Goal: Transaction & Acquisition: Subscribe to service/newsletter

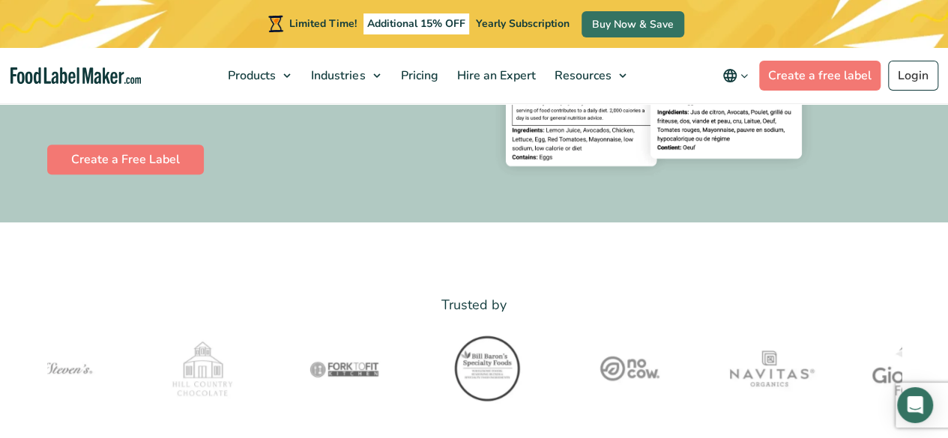
scroll to position [315, 0]
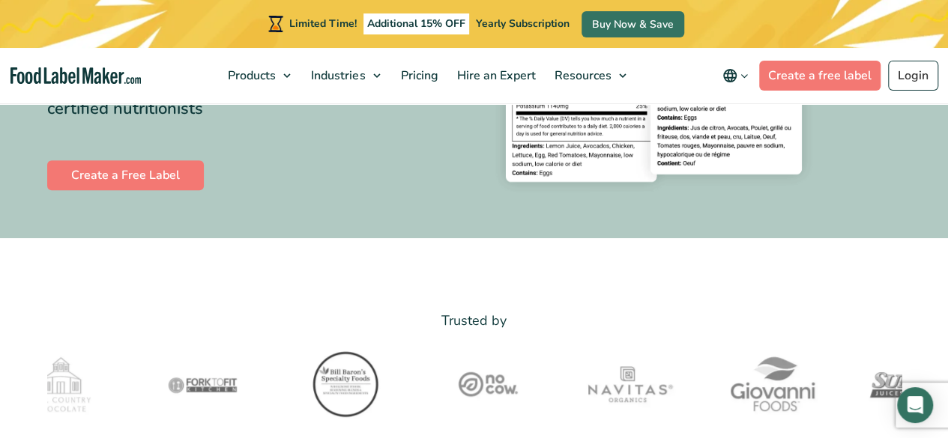
click at [742, 74] on icon "main navigation" at bounding box center [744, 75] width 11 height 11
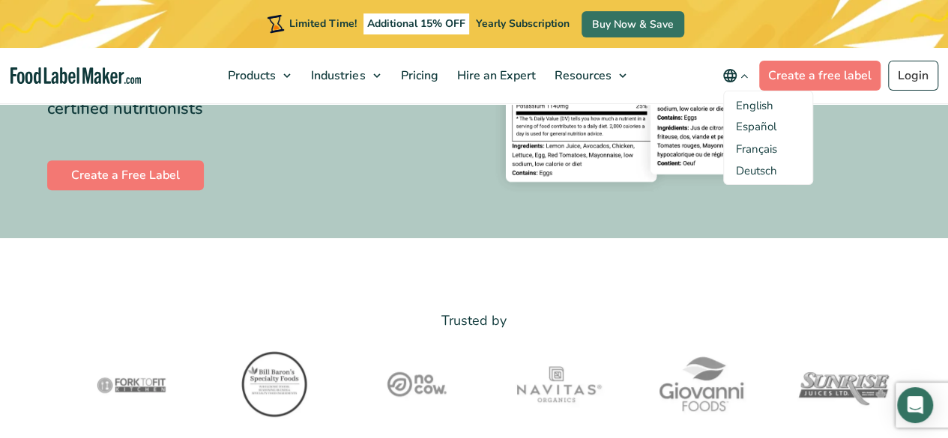
click at [742, 74] on icon "main navigation" at bounding box center [744, 75] width 11 height 11
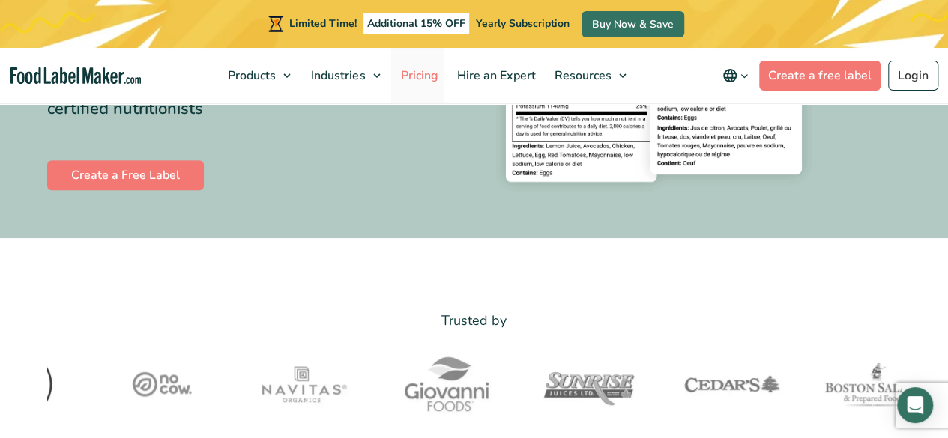
click at [423, 79] on span "Pricing" at bounding box center [417, 75] width 43 height 16
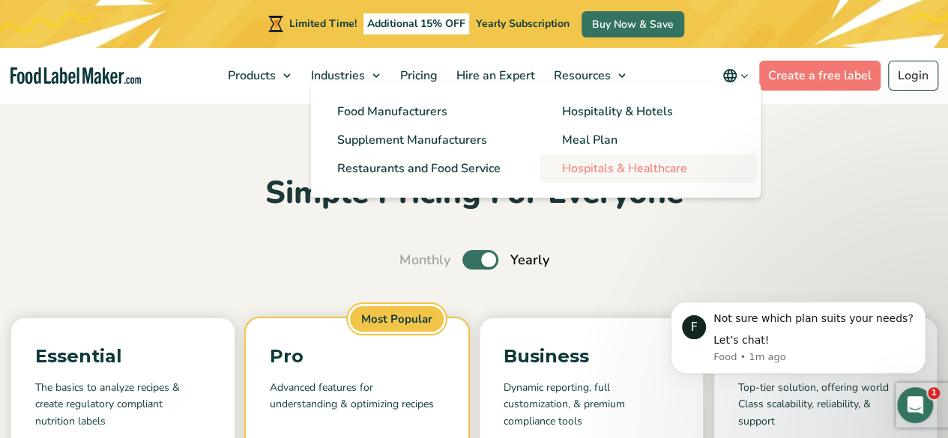
click at [643, 176] on span "Hospitals & Healthcare" at bounding box center [624, 168] width 125 height 16
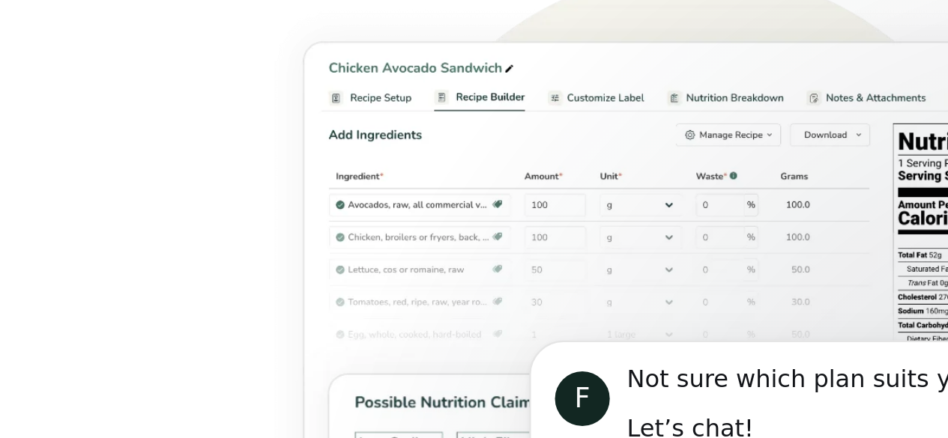
scroll to position [2025, 0]
click at [753, 196] on img at bounding box center [742, 286] width 387 height 293
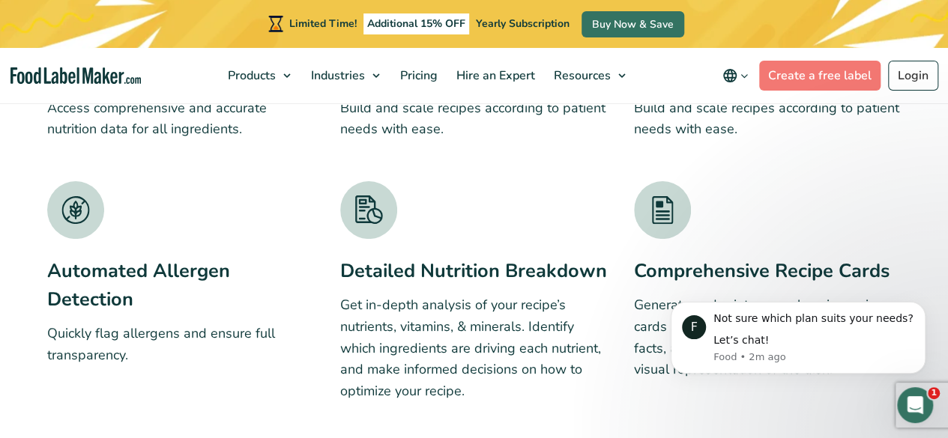
scroll to position [2659, 0]
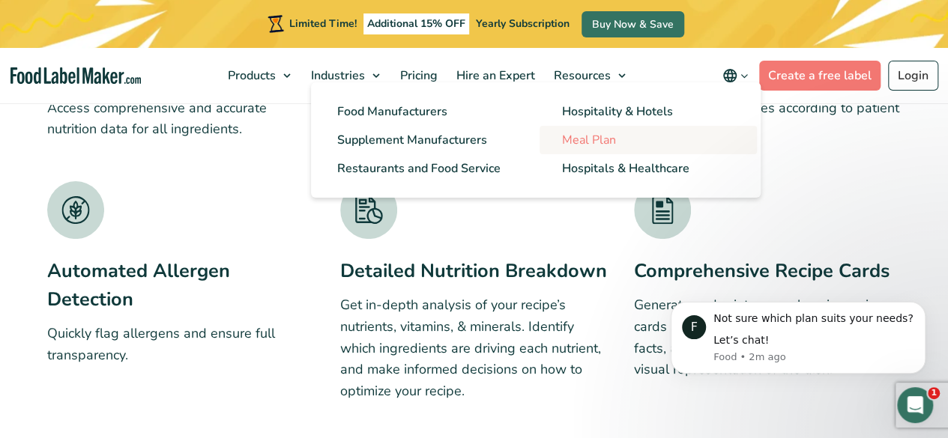
click at [590, 150] on link "Meal Plan" at bounding box center [648, 140] width 217 height 28
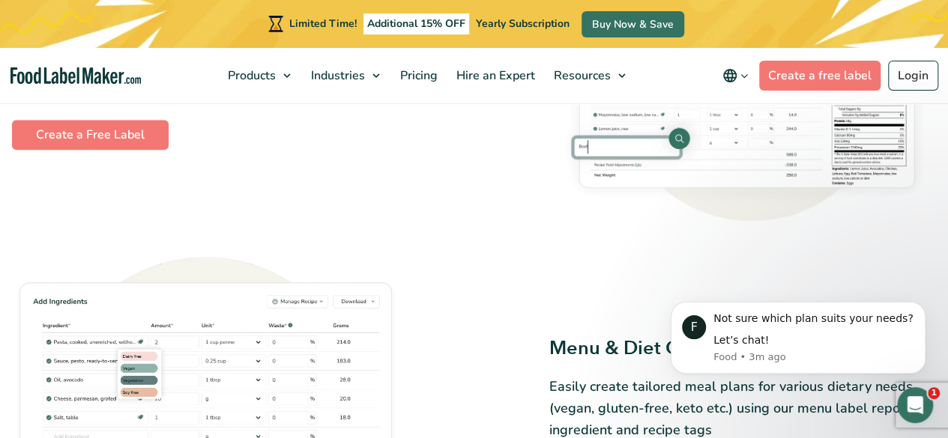
scroll to position [754, 0]
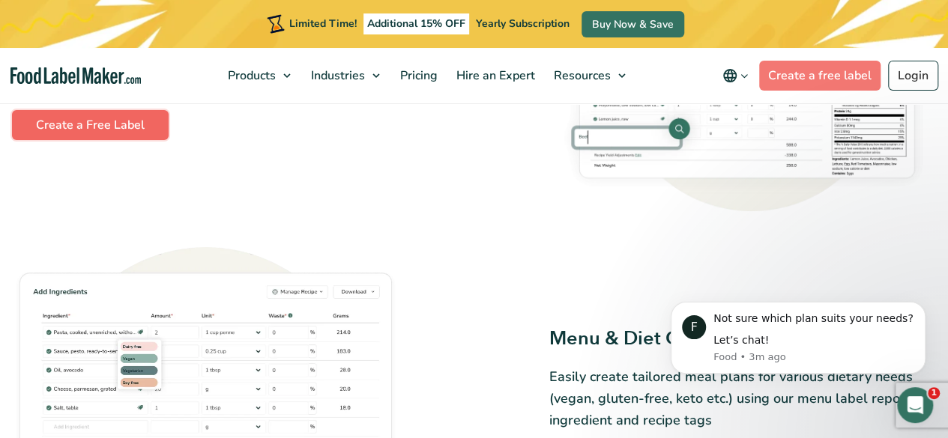
click at [82, 124] on link "Create a Free Label" at bounding box center [90, 125] width 157 height 30
